Goal: Transaction & Acquisition: Purchase product/service

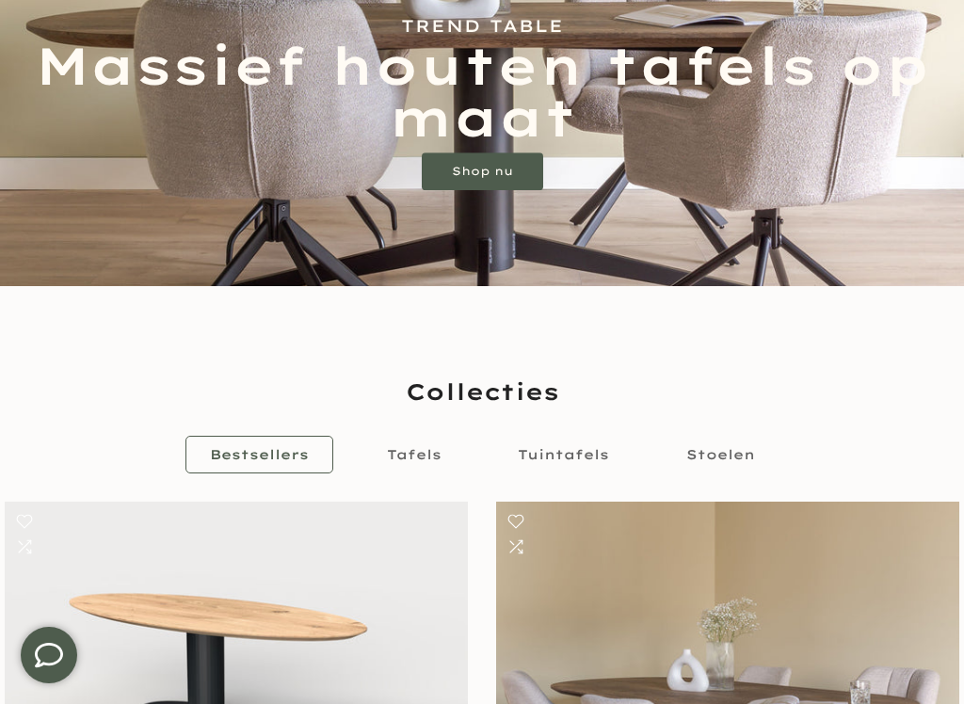
click at [414, 459] on span "Tafels" at bounding box center [414, 454] width 55 height 17
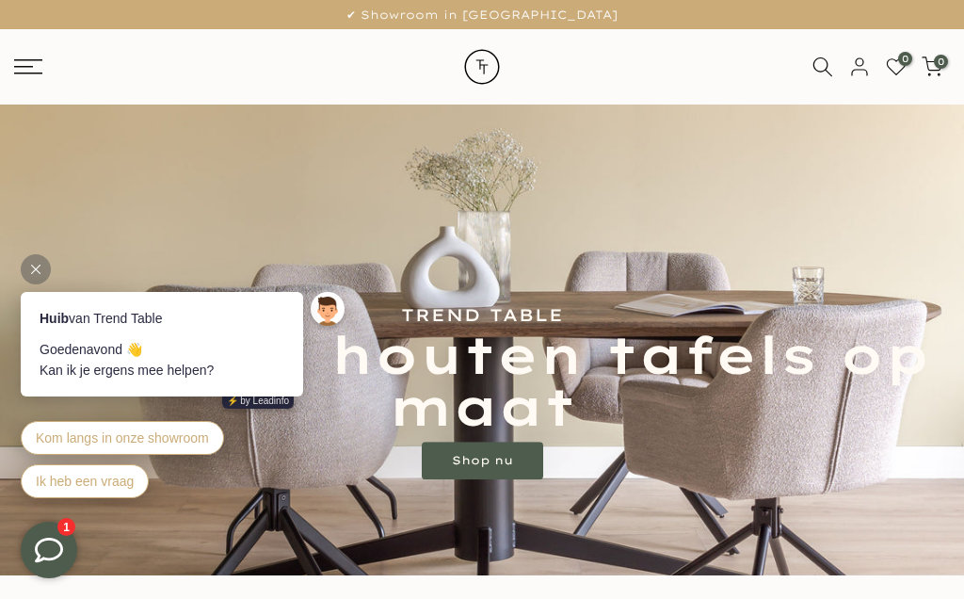
click at [30, 61] on icon at bounding box center [28, 66] width 28 height 15
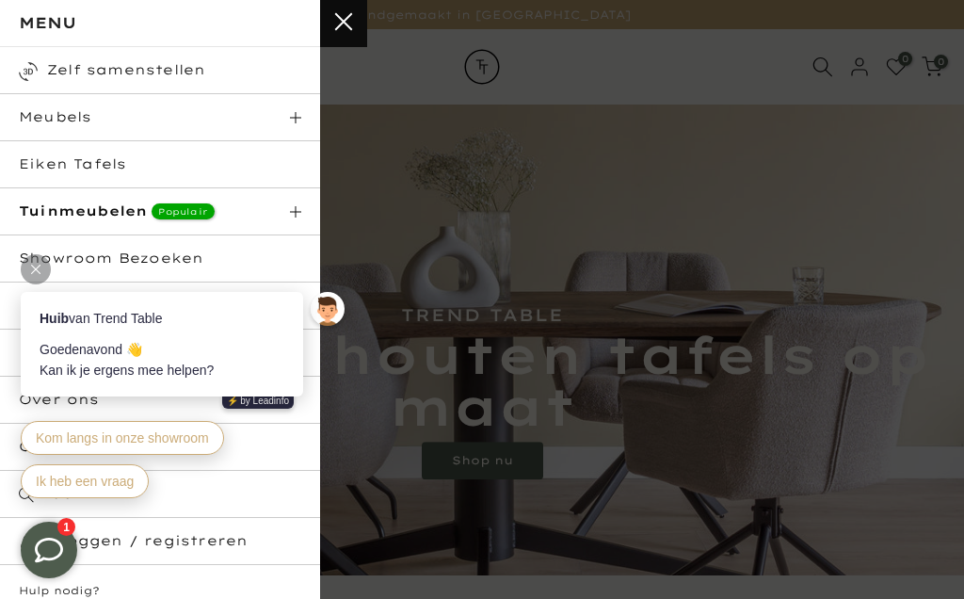
click at [57, 152] on link "Eiken Tafels" at bounding box center [160, 164] width 320 height 47
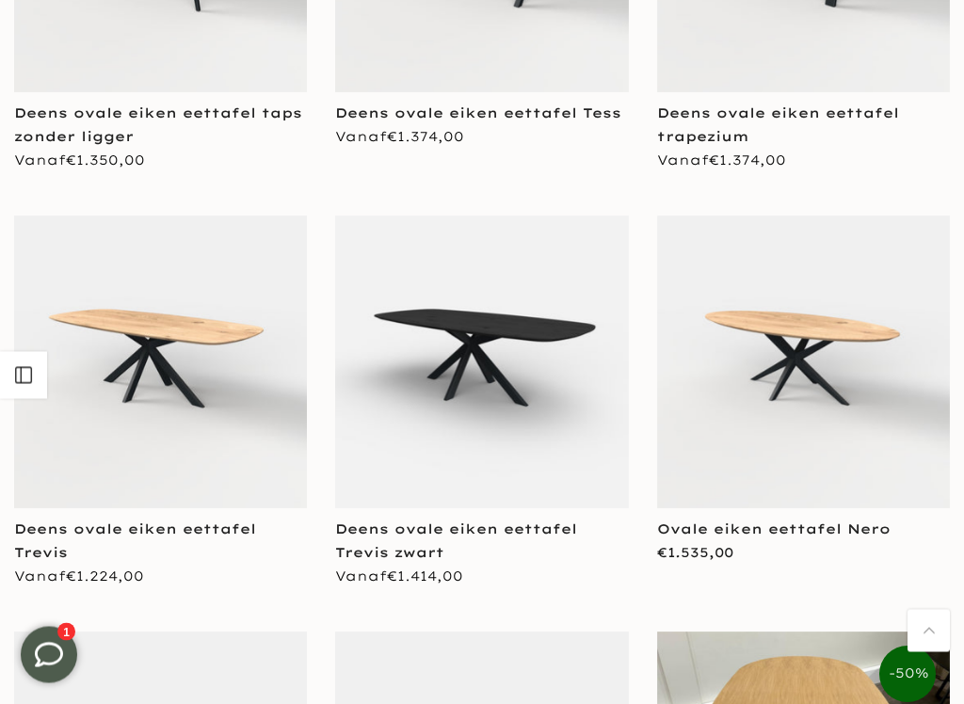
scroll to position [3147, 0]
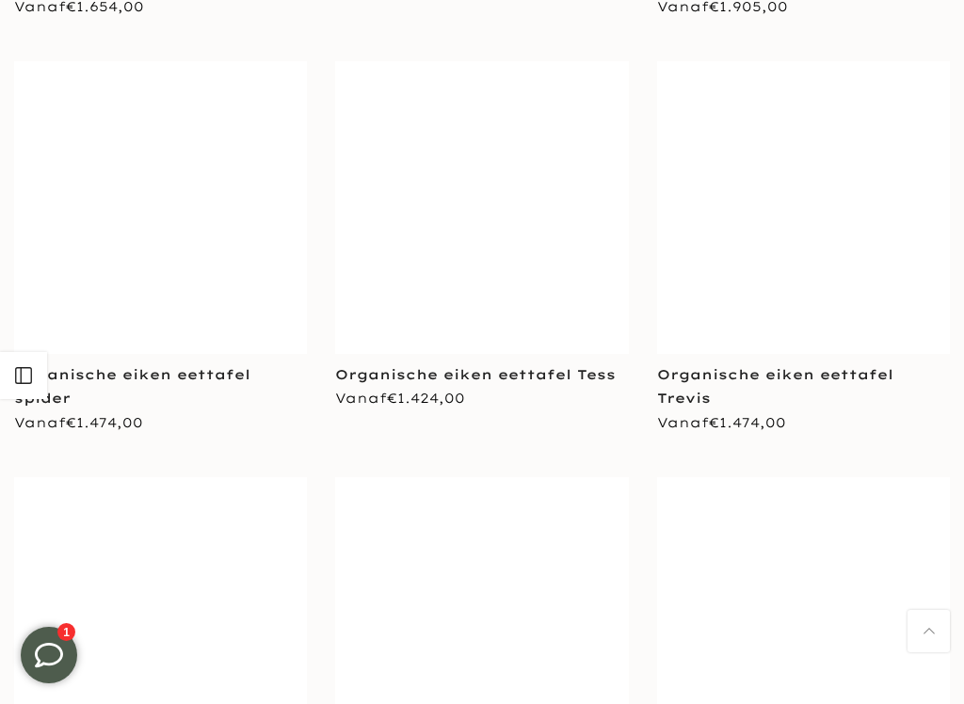
scroll to position [6629, 0]
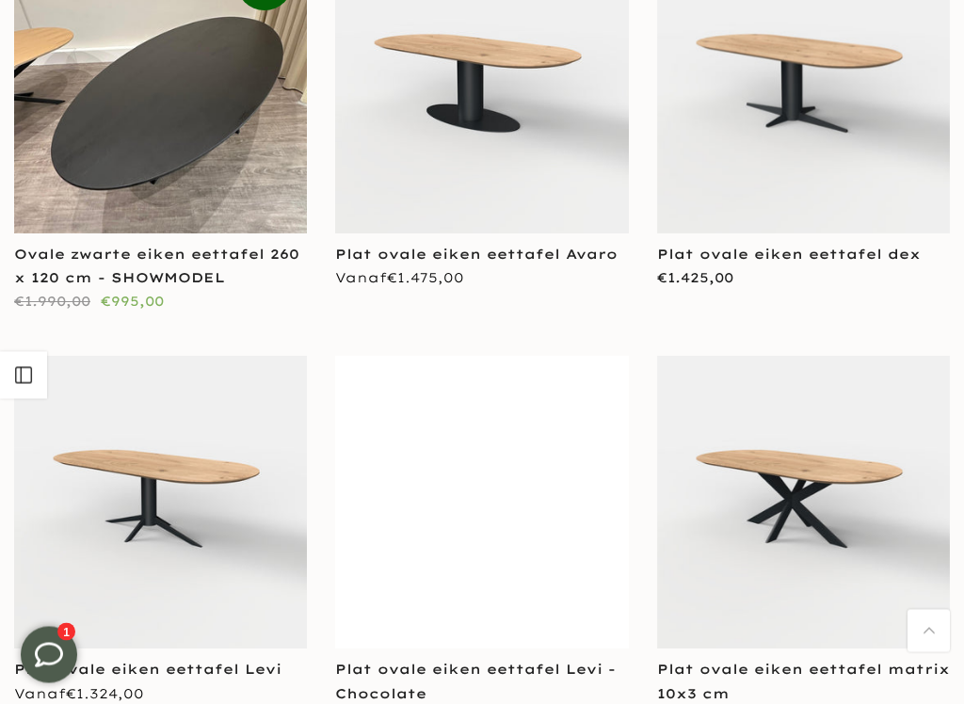
scroll to position [9655, 0]
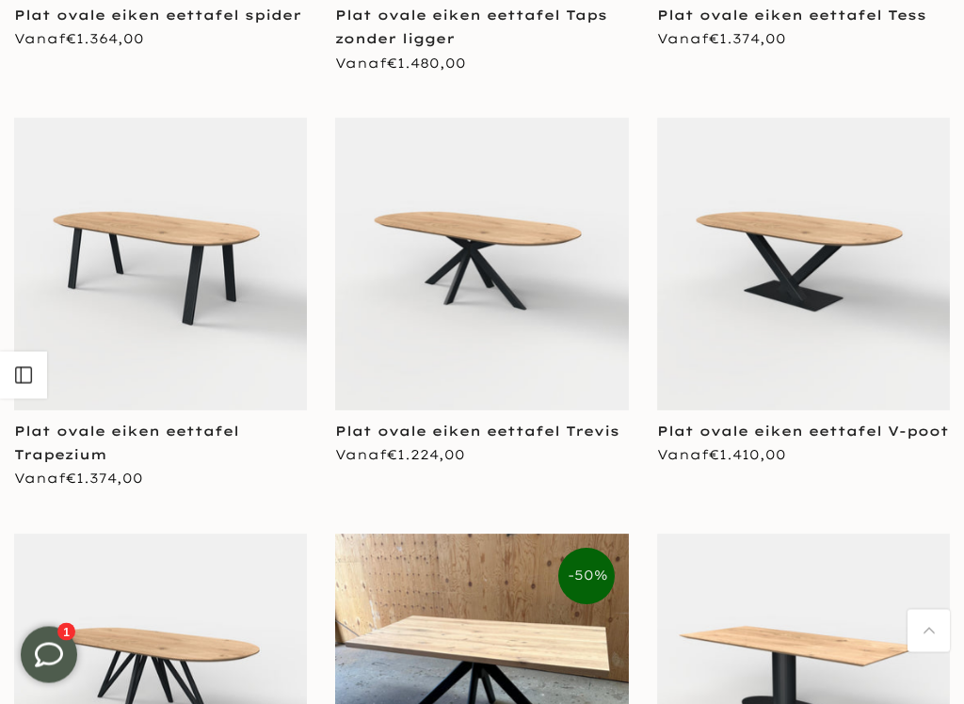
scroll to position [11140, 0]
click at [157, 211] on img at bounding box center [160, 264] width 293 height 293
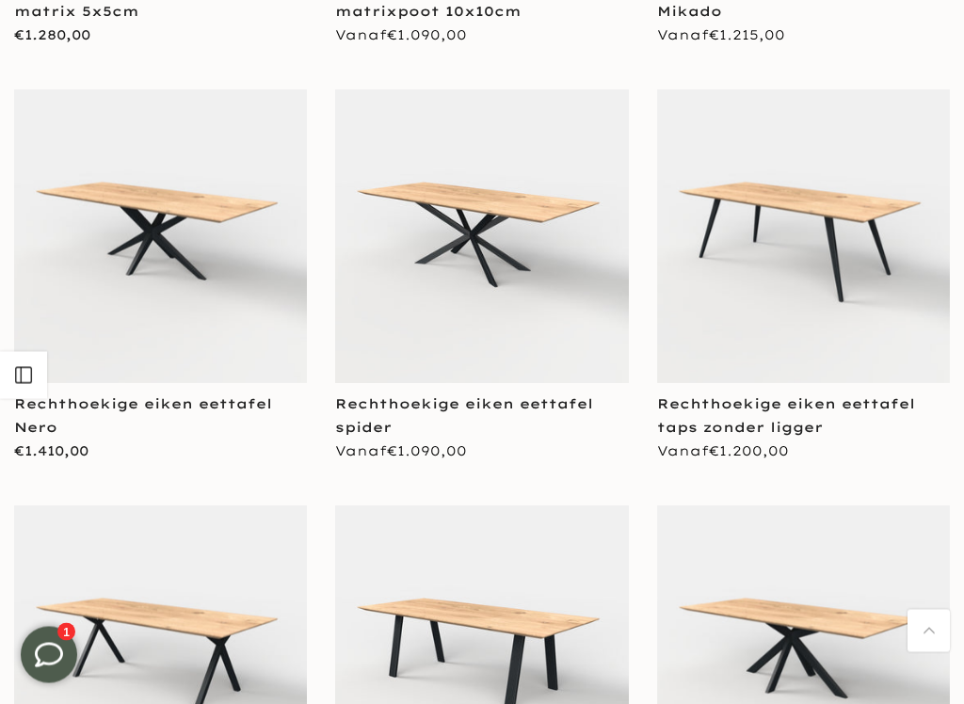
scroll to position [12960, 0]
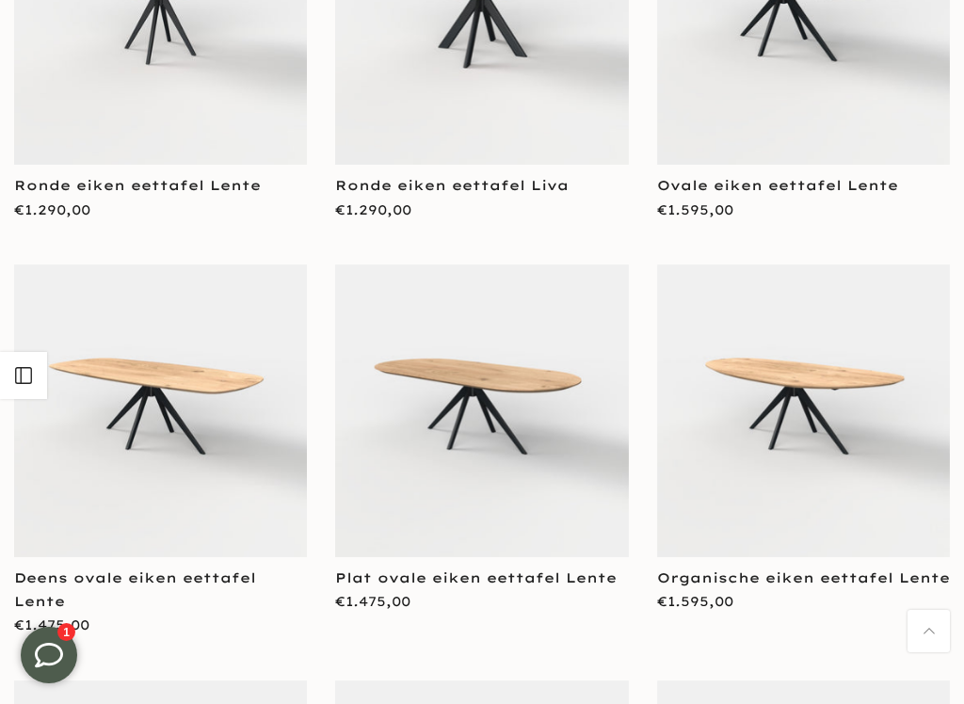
scroll to position [16447, 0]
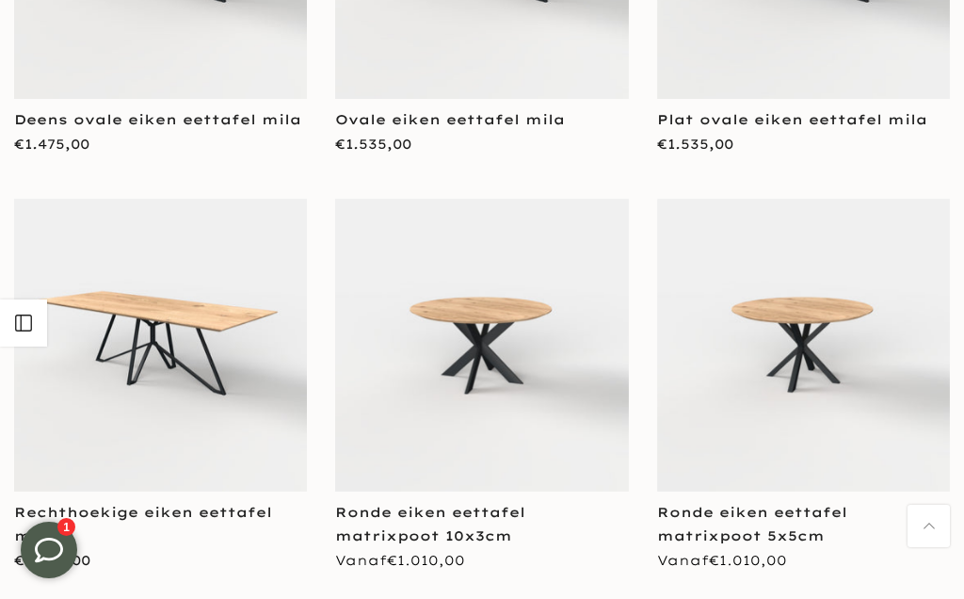
scroll to position [18438, 0]
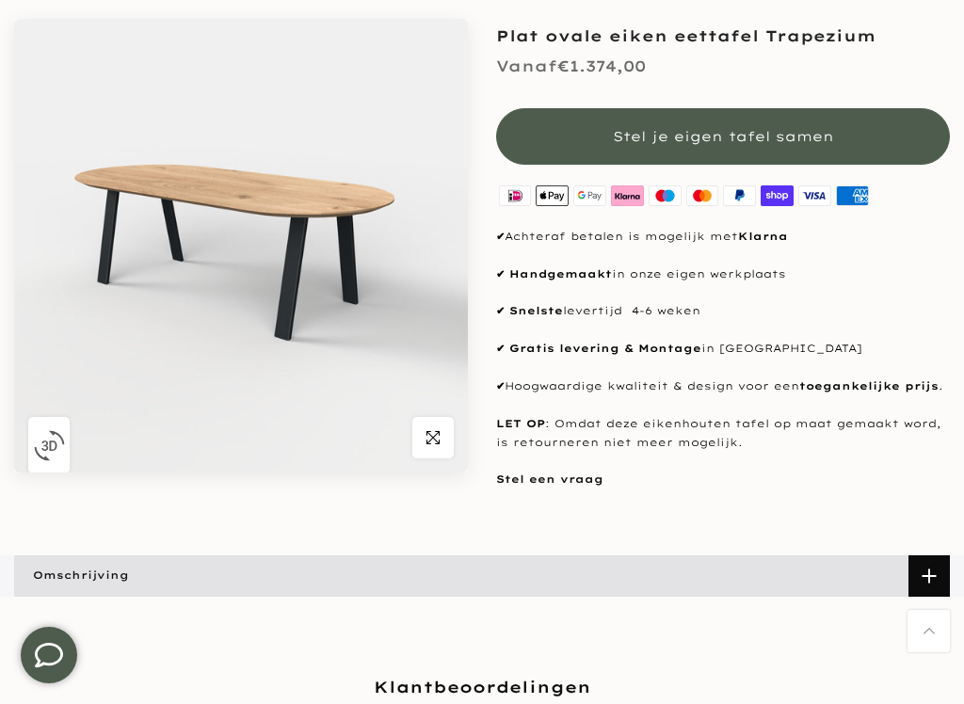
click at [200, 193] on img at bounding box center [241, 246] width 454 height 454
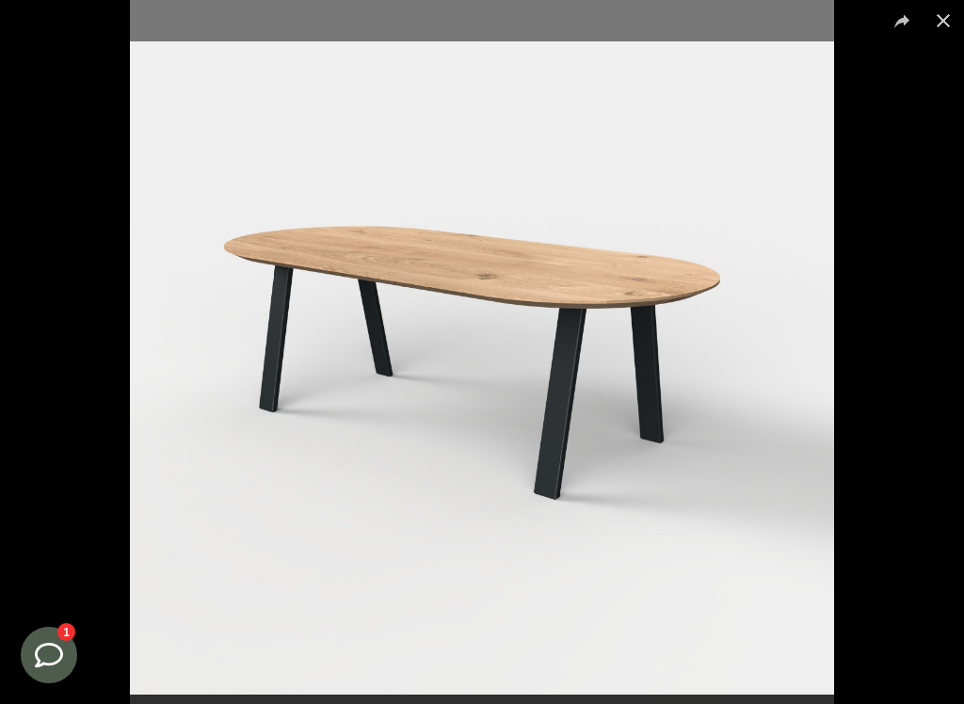
click at [941, 21] on button at bounding box center [943, 20] width 41 height 41
